Goal: Entertainment & Leisure: Browse casually

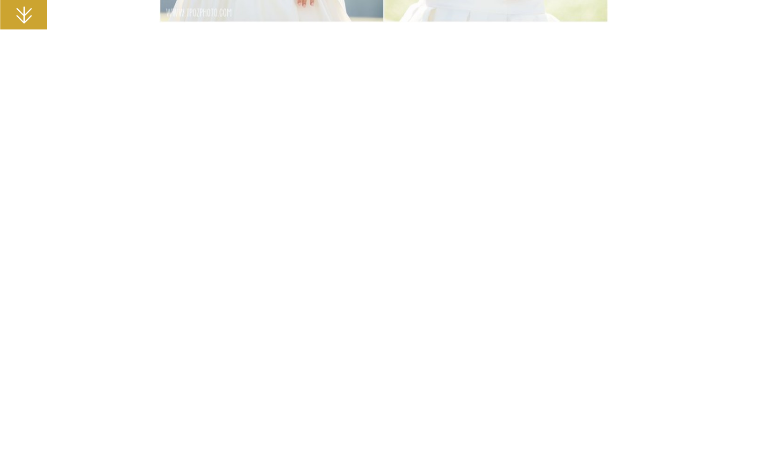
scroll to position [6775, 0]
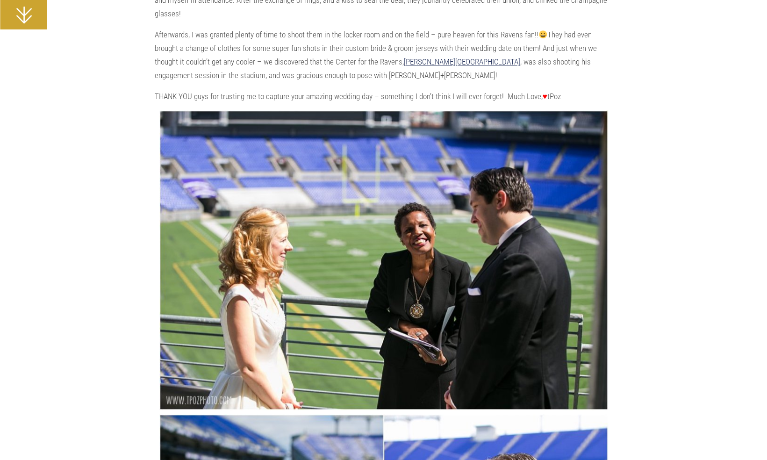
scroll to position [514, 0]
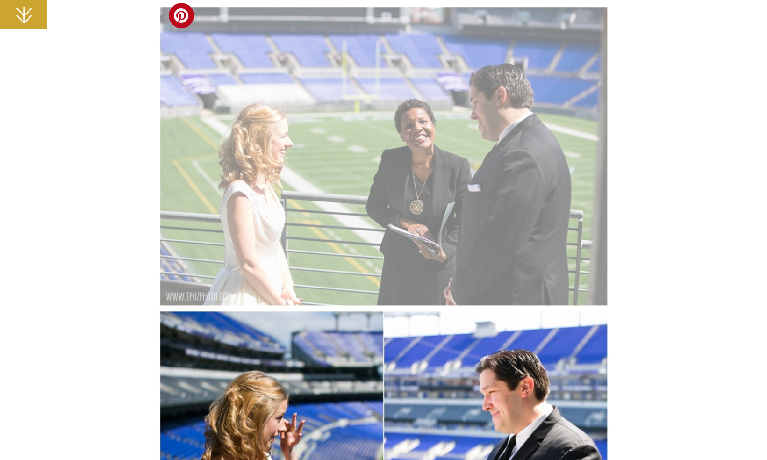
click at [392, 93] on img at bounding box center [383, 156] width 449 height 299
click at [187, 15] on span at bounding box center [181, 15] width 25 height 25
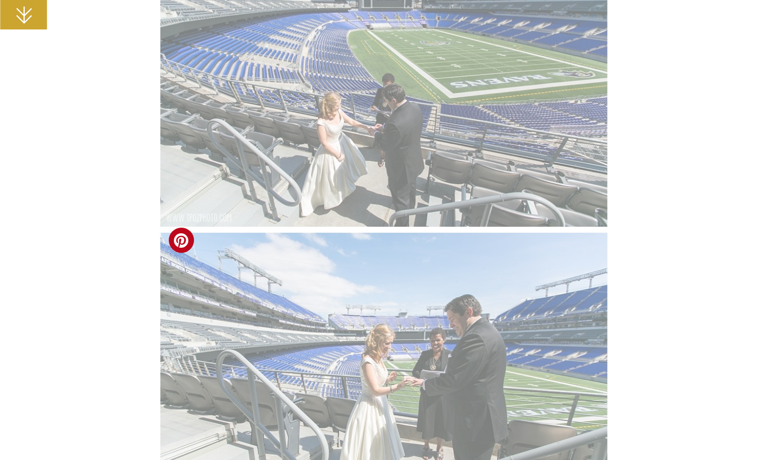
scroll to position [1962, 0]
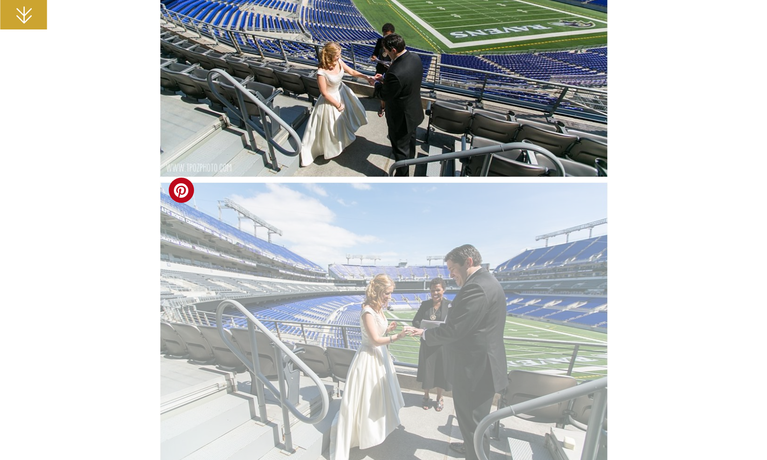
click at [510, 266] on img at bounding box center [383, 331] width 449 height 299
click at [178, 188] on span at bounding box center [181, 190] width 25 height 25
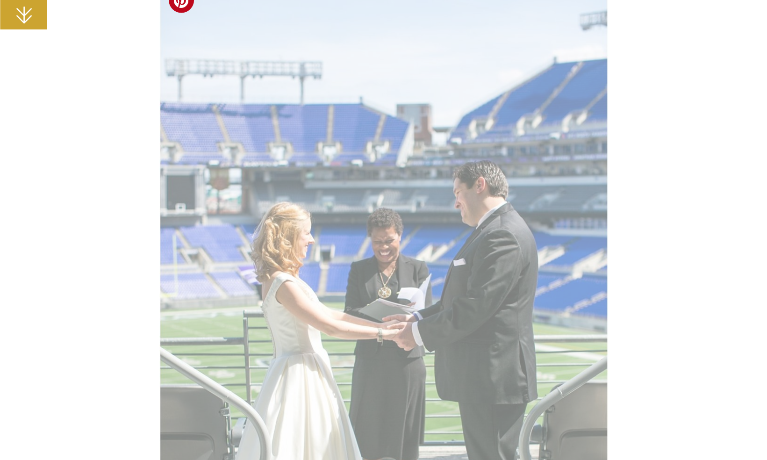
scroll to position [1121, 0]
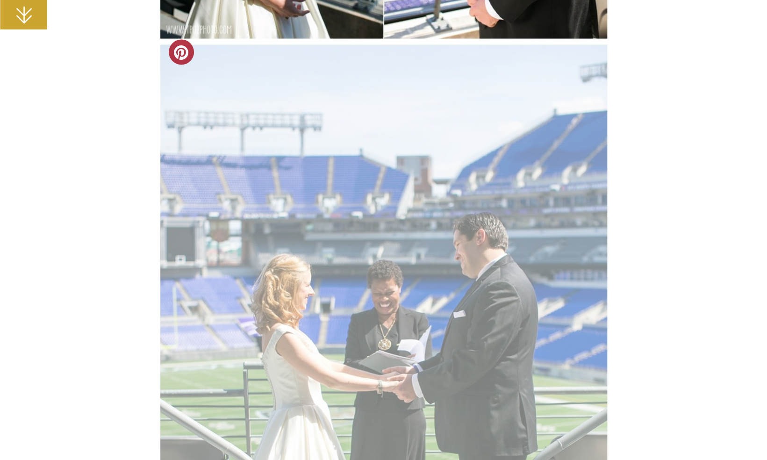
click at [176, 50] on span at bounding box center [181, 51] width 25 height 25
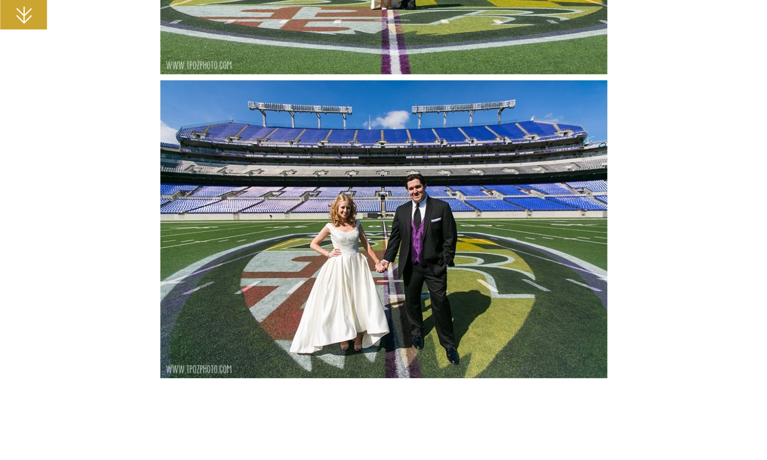
scroll to position [6401, 0]
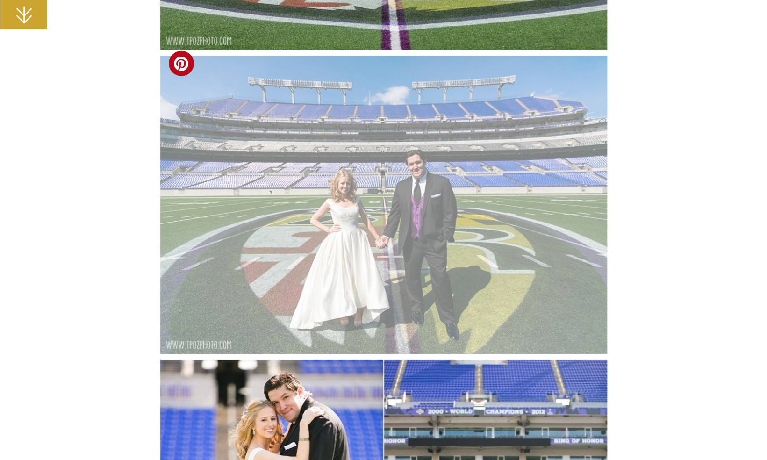
click at [547, 212] on img at bounding box center [383, 204] width 449 height 299
click at [185, 64] on span at bounding box center [181, 63] width 25 height 25
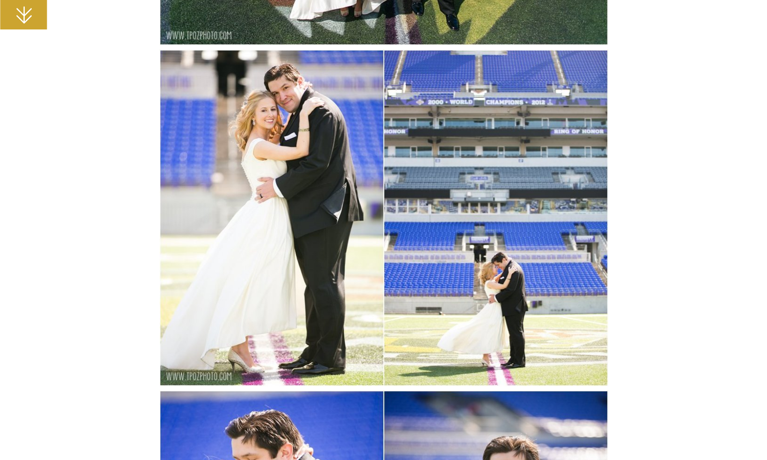
scroll to position [6681, 0]
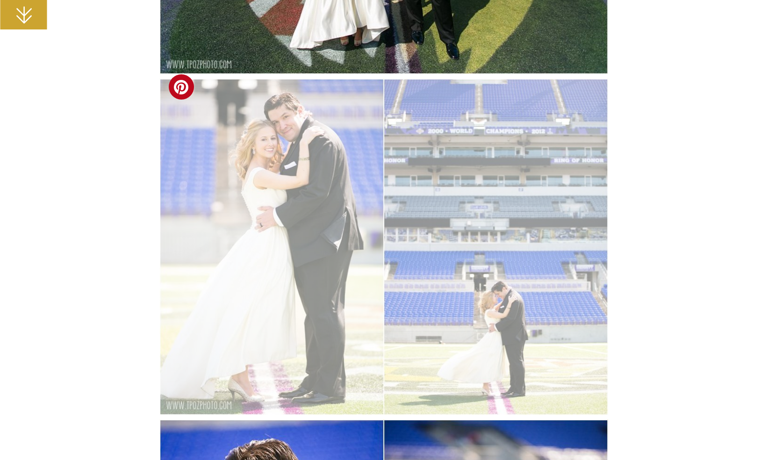
click at [555, 144] on img at bounding box center [383, 246] width 449 height 336
click at [177, 85] on span at bounding box center [181, 86] width 25 height 25
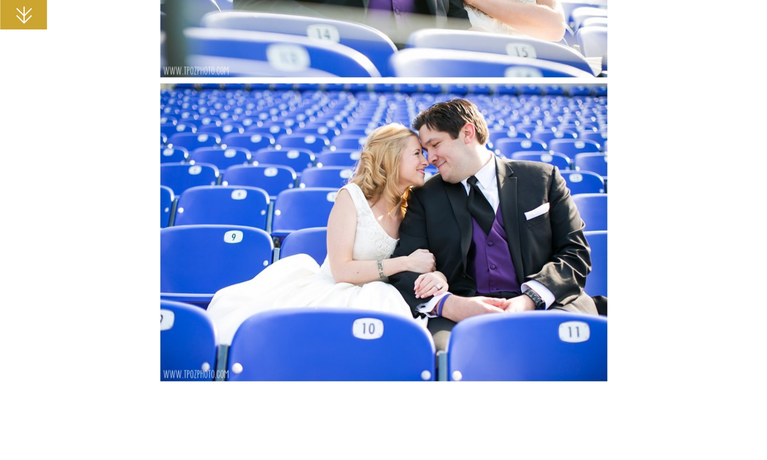
scroll to position [12382, 0]
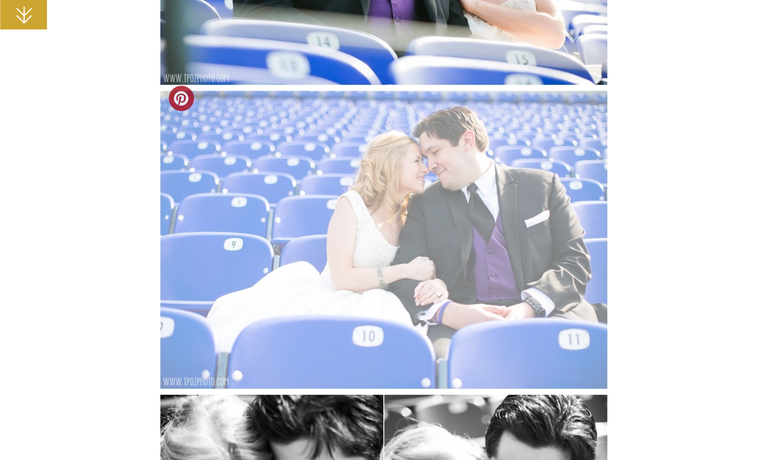
click at [189, 93] on span at bounding box center [181, 98] width 25 height 25
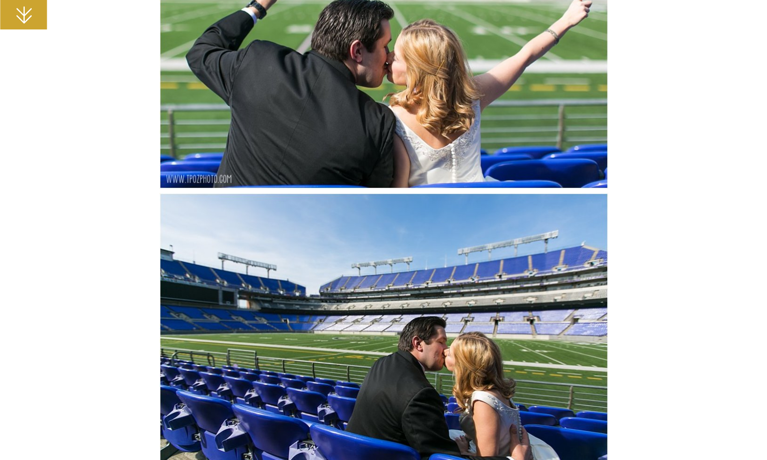
scroll to position [13363, 0]
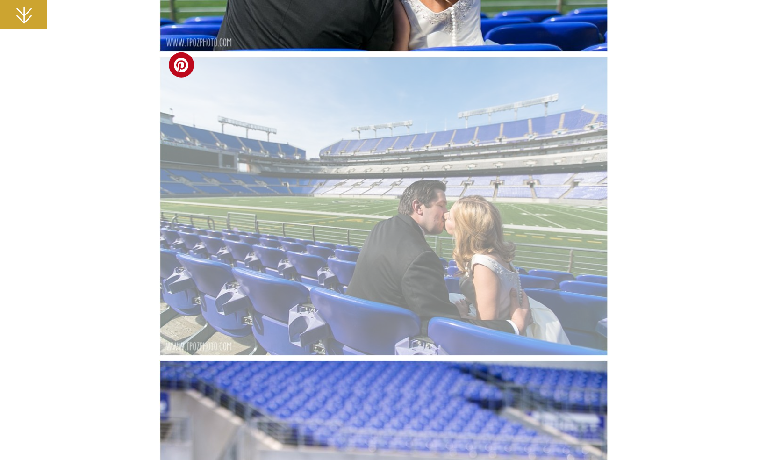
click at [525, 225] on img at bounding box center [383, 206] width 449 height 299
click at [182, 64] on span at bounding box center [181, 64] width 25 height 25
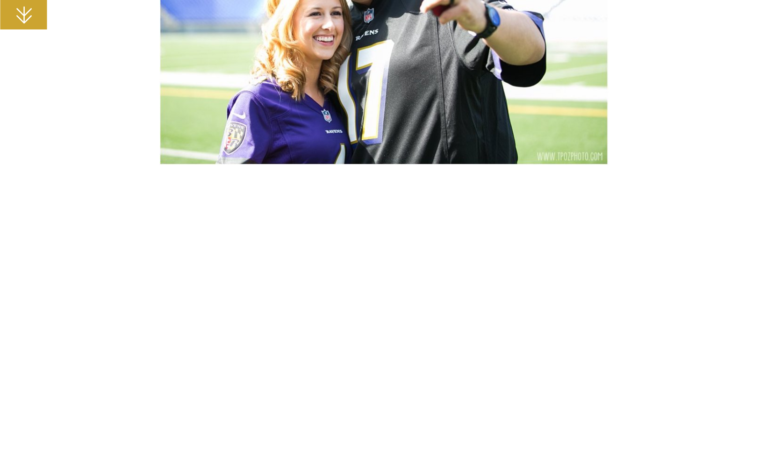
scroll to position [15559, 0]
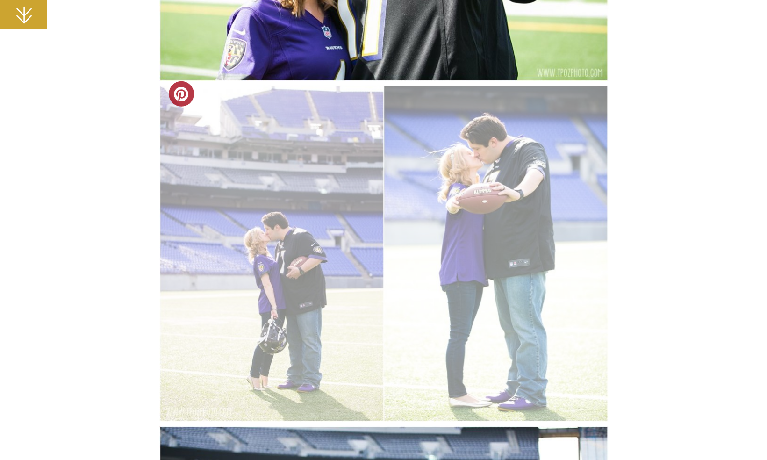
click at [184, 94] on span at bounding box center [181, 93] width 25 height 25
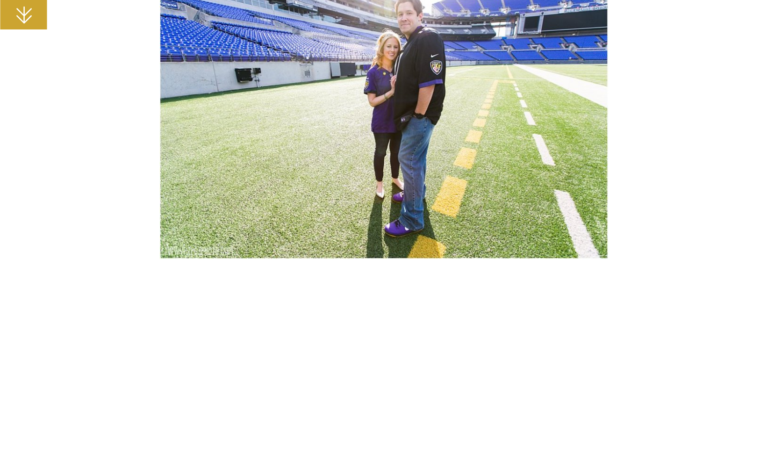
scroll to position [20512, 0]
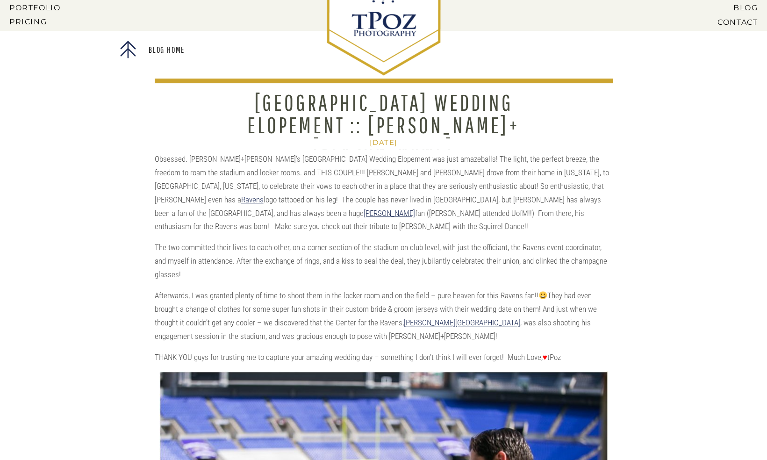
scroll to position [93, 0]
